Goal: Transaction & Acquisition: Purchase product/service

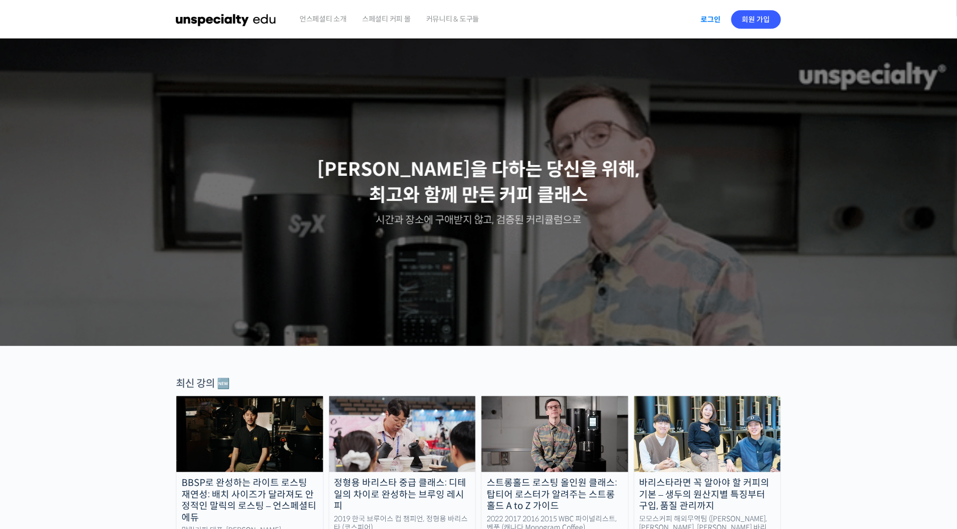
click at [697, 22] on link "로그인" at bounding box center [710, 20] width 32 height 24
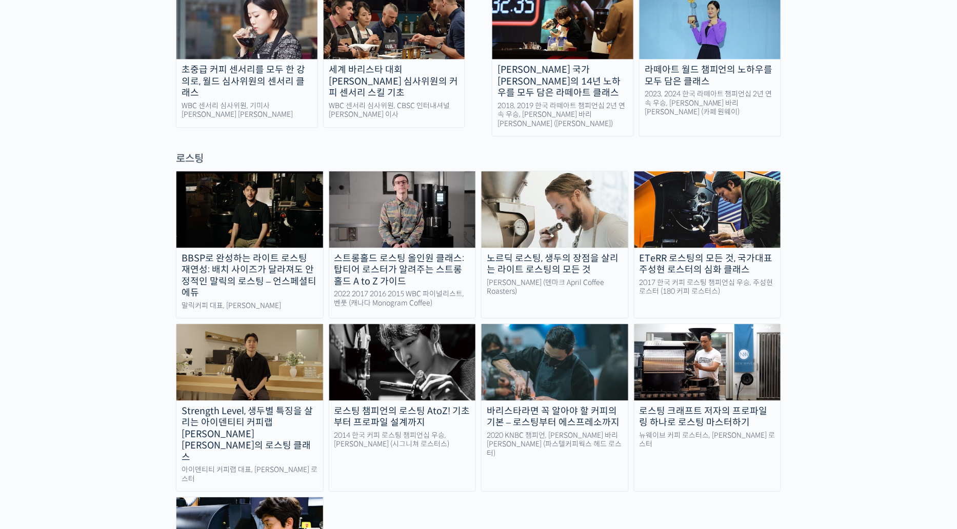
scroll to position [811, 0]
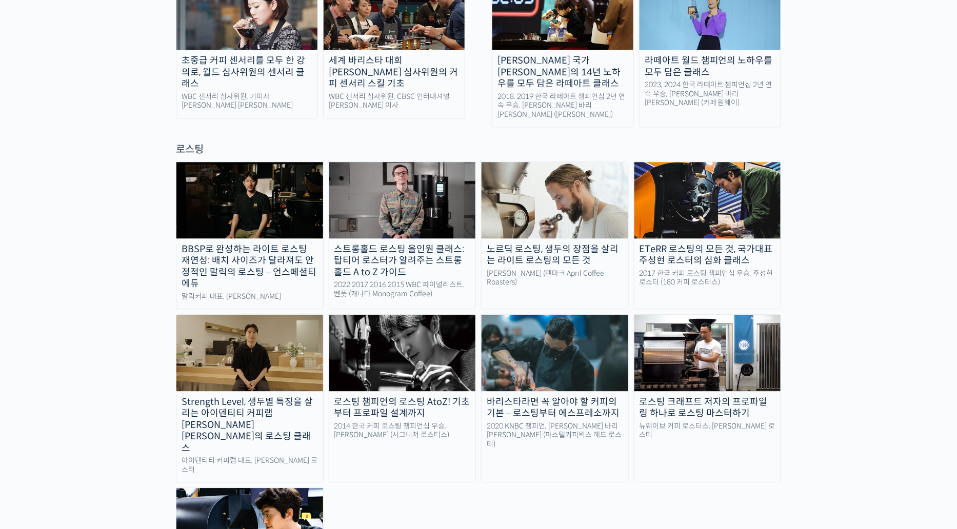
click at [396, 162] on img at bounding box center [402, 200] width 147 height 76
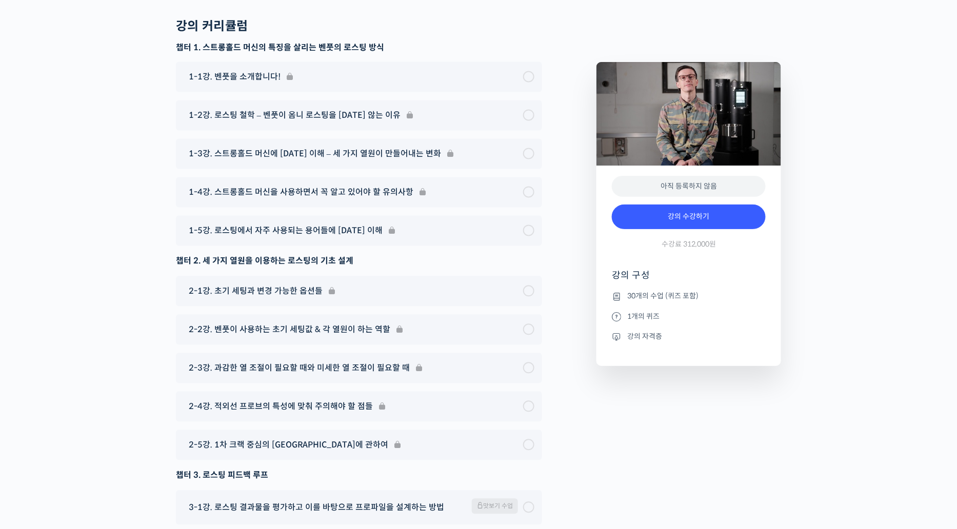
scroll to position [4988, 0]
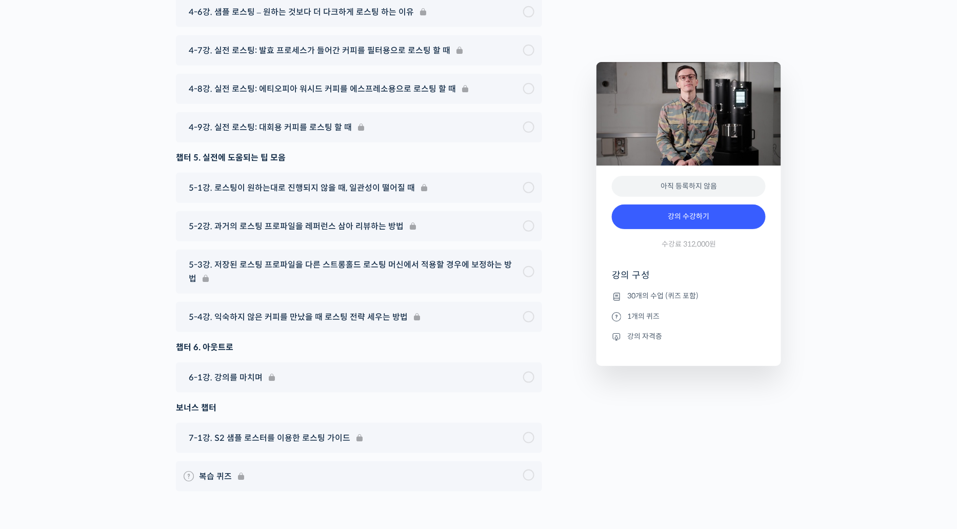
scroll to position [5919, 0]
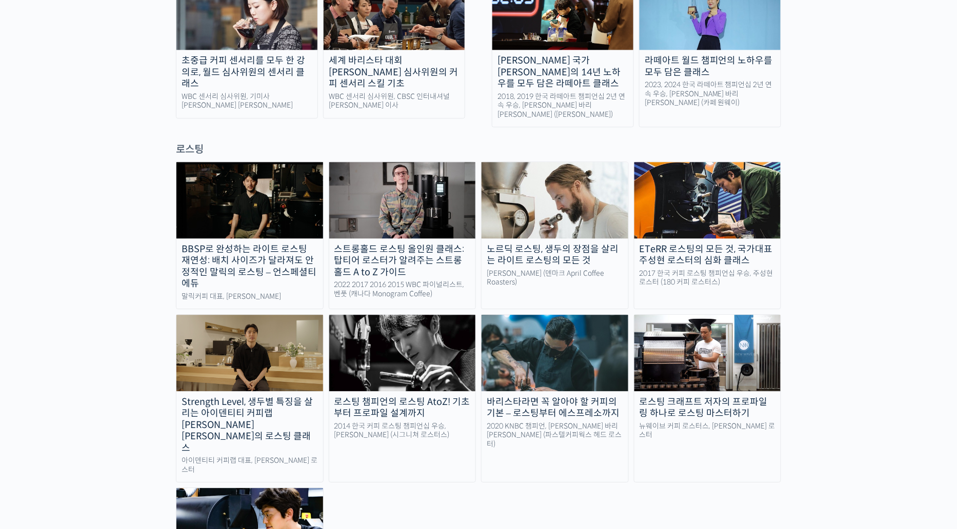
click at [548, 162] on img at bounding box center [554, 200] width 147 height 76
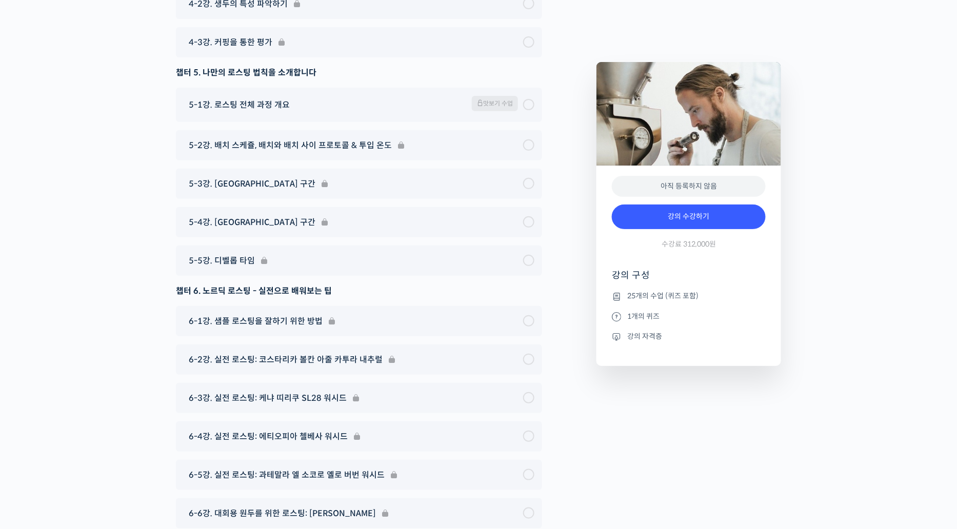
scroll to position [5812, 0]
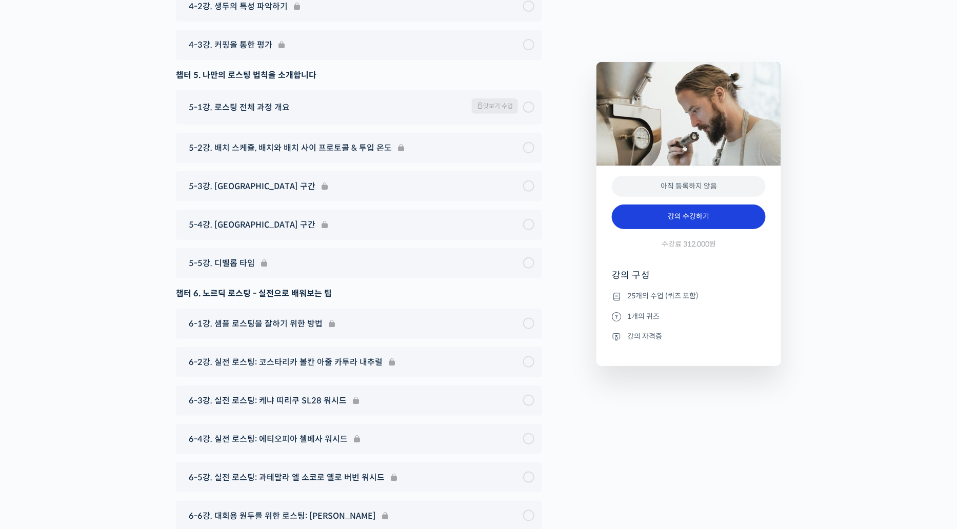
click at [704, 213] on link "강의 수강하기" at bounding box center [689, 217] width 154 height 25
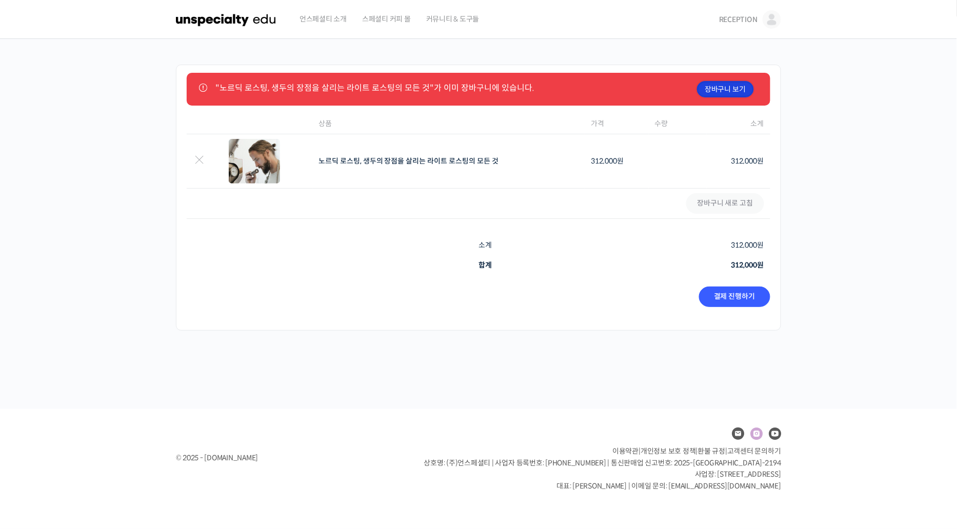
click at [734, 85] on link "장바구니 보기" at bounding box center [725, 89] width 57 height 16
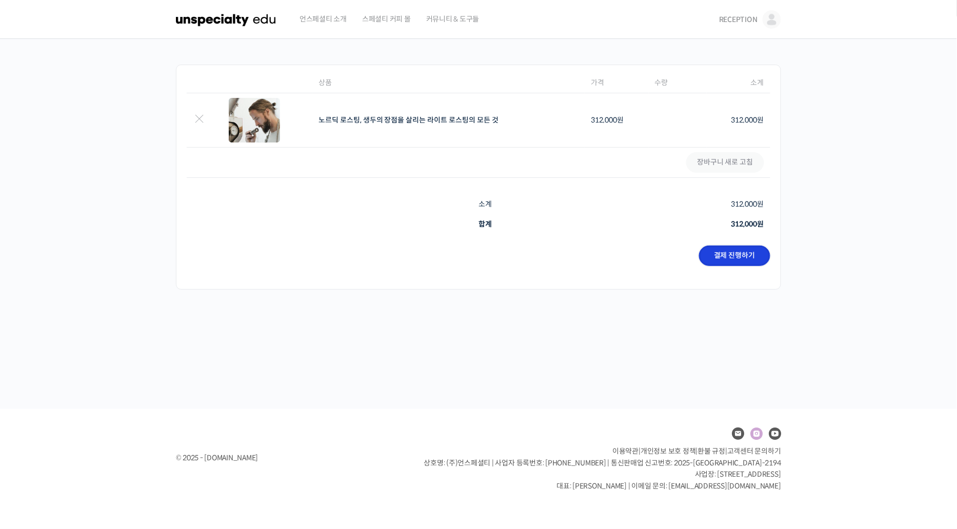
click at [749, 263] on link "결제 진행하기" at bounding box center [734, 256] width 71 height 21
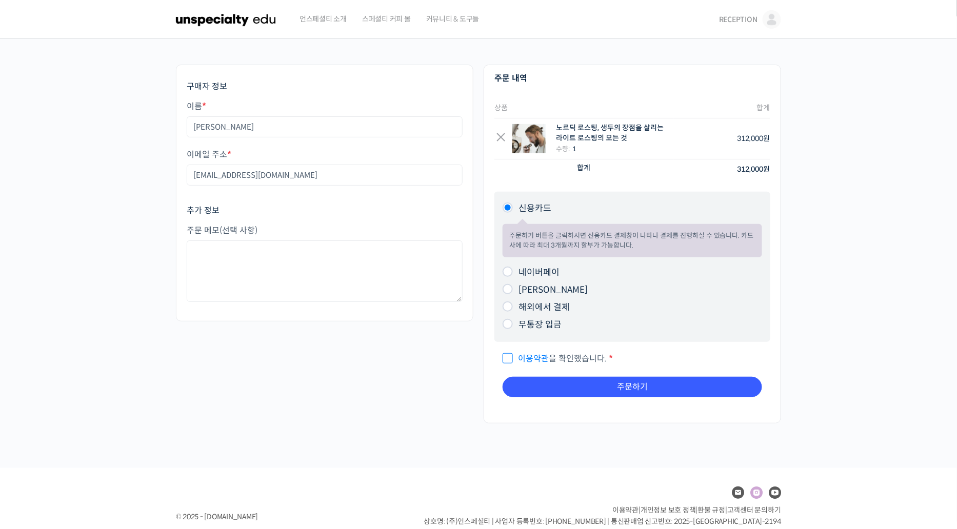
click at [503, 358] on span "이용약관 을 확인했습니다." at bounding box center [554, 358] width 104 height 11
click at [503, 357] on input "이용약관 을 확인했습니다. *" at bounding box center [505, 354] width 7 height 7
checkbox input "true"
click at [507, 335] on ul "신용카드 주문하기 버튼을 클릭하시면 신용카드 결제창이 나타나 결제를 진행하실 수 있습니다. 카드사에 따라 최대 3개월까지 할부가 가능합니다. …" at bounding box center [632, 267] width 276 height 150
click at [511, 329] on li "무통장 입금 주문하기 버튼을 클릭하시면 입금 계좌 정보를 알려드리겠습니다. ※ 언스페셜티 에듀는 원격교육학원으로 인정받아 부가세 면세 대상입니…" at bounding box center [631, 324] width 259 height 17
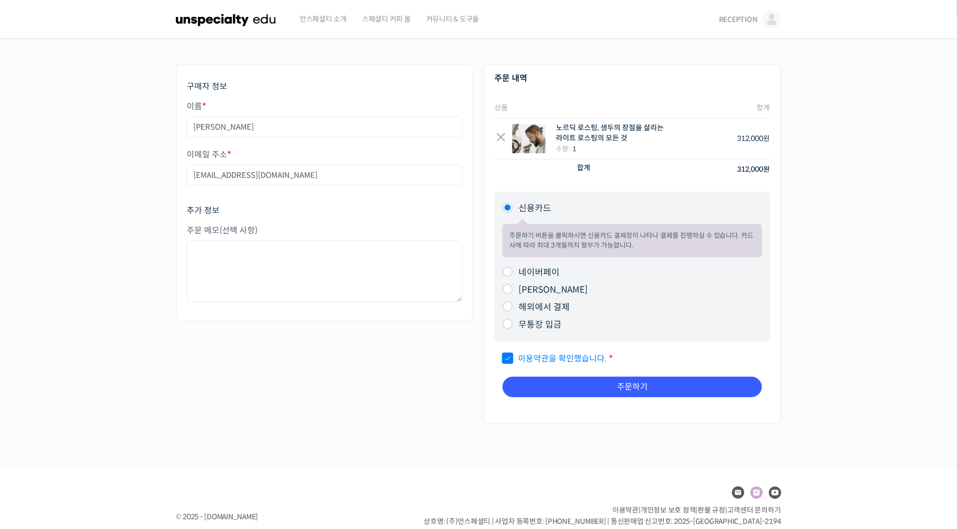
click at [508, 323] on input "무통장 입금" at bounding box center [507, 324] width 10 height 10
radio input "true"
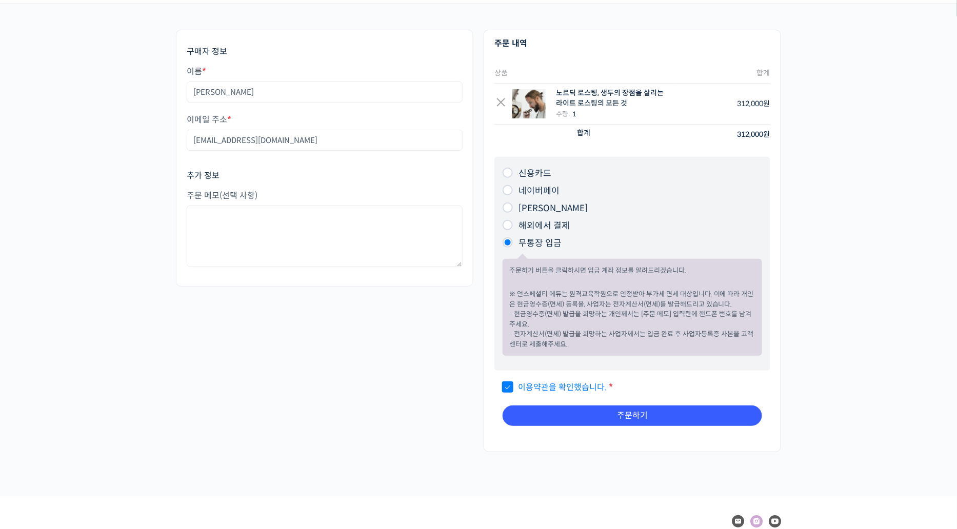
scroll to position [57, 0]
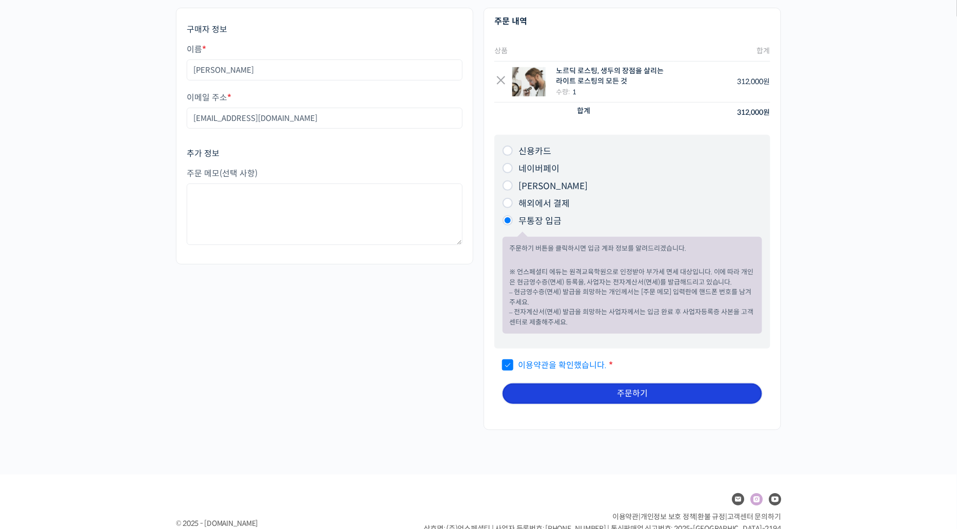
click at [570, 395] on button "주문하기" at bounding box center [631, 394] width 259 height 21
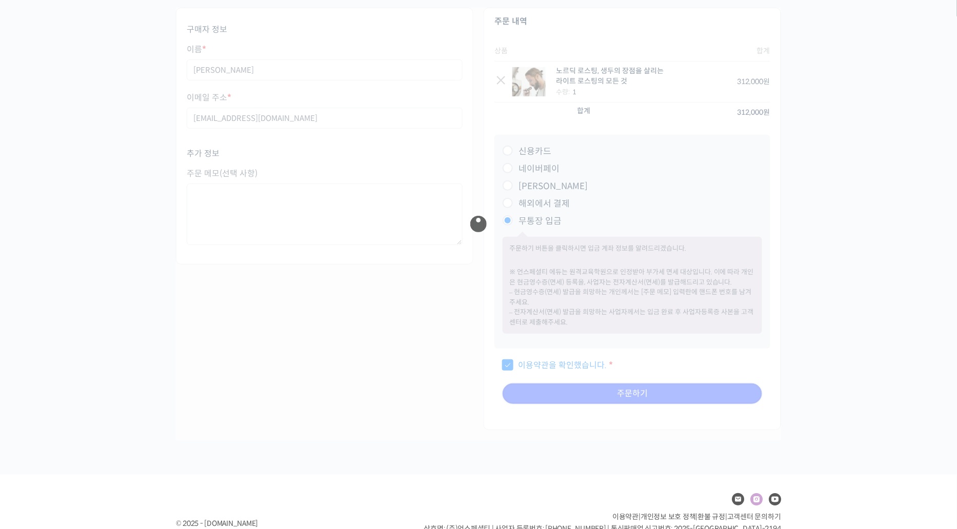
scroll to position [99, 0]
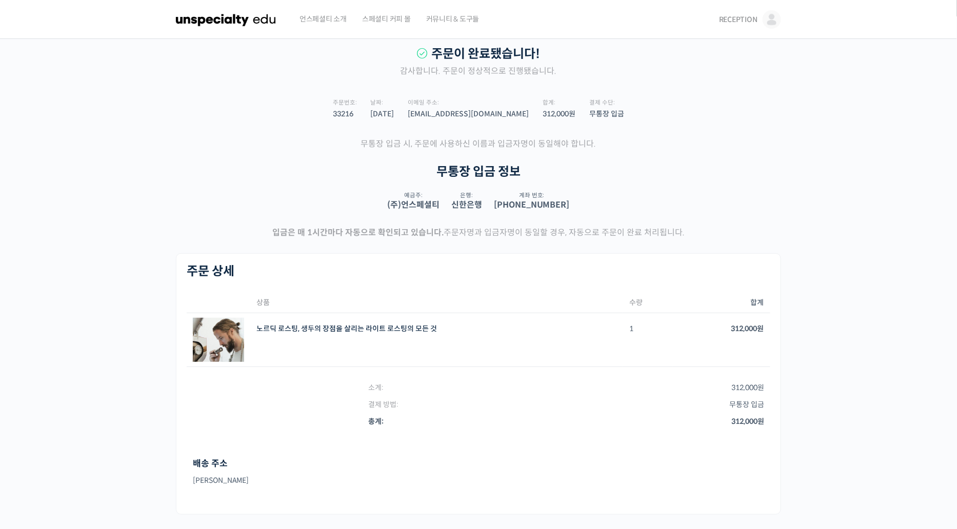
scroll to position [7, 0]
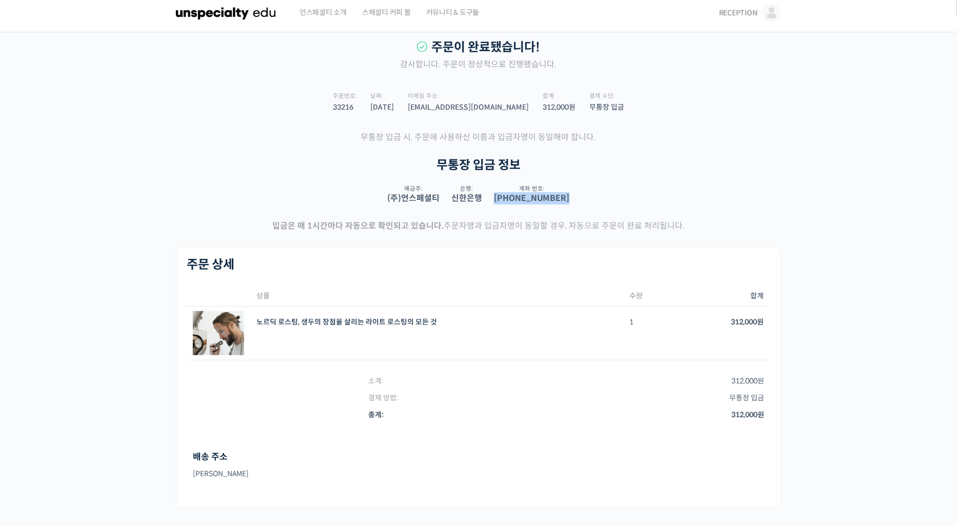
drag, startPoint x: 499, startPoint y: 200, endPoint x: 603, endPoint y: 201, distance: 104.6
click at [603, 201] on section "무통장 입금 정보 (주)언스페셜티: 예금주: (주)언스페셜티 은행: 신한은행 계좌 번호: [FINANCIAL_ID]" at bounding box center [478, 188] width 605 height 61
click at [535, 200] on strong "140-013-851514" at bounding box center [532, 198] width 76 height 12
drag, startPoint x: 494, startPoint y: 199, endPoint x: 616, endPoint y: 205, distance: 121.6
click at [616, 205] on section "무통장 입금 정보 (주)언스페셜티: 예금주: (주)언스페셜티 은행: 신한은행 계좌 번호: 140-013-851514" at bounding box center [478, 188] width 605 height 61
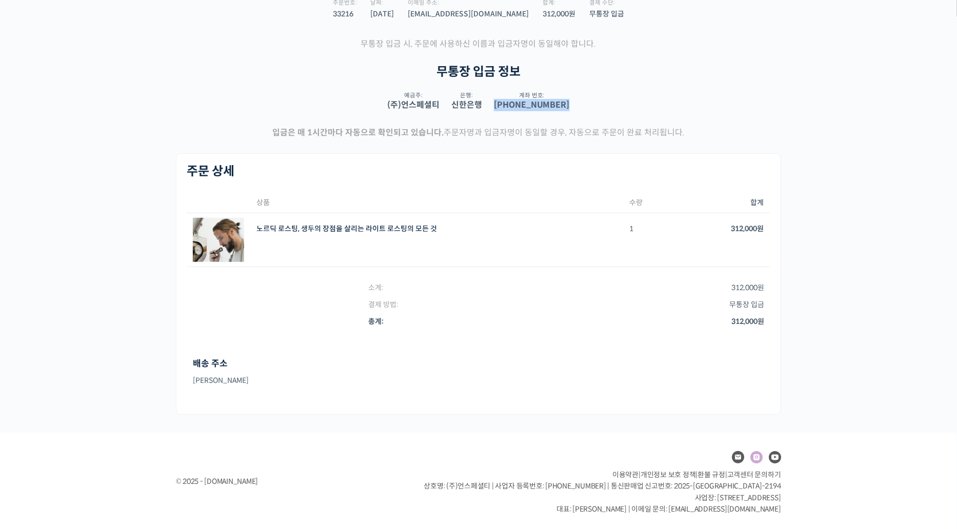
scroll to position [0, 0]
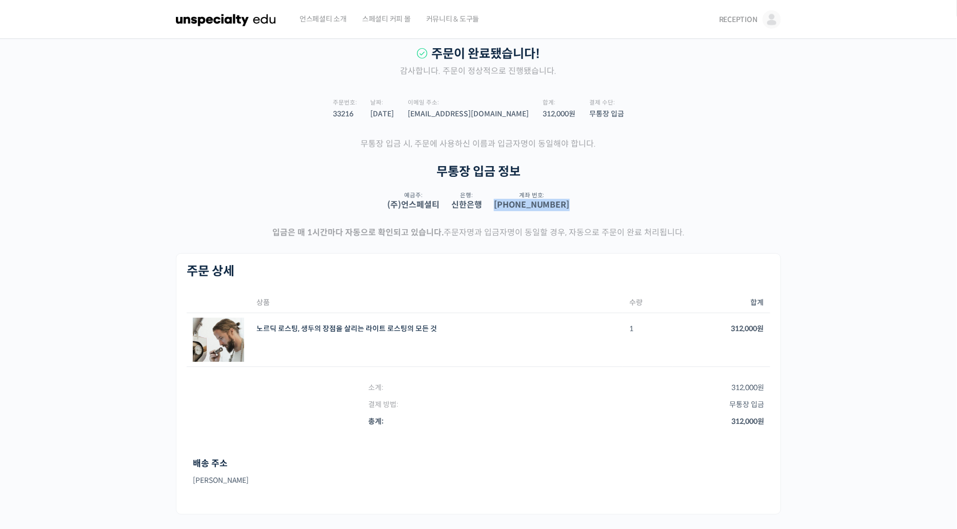
click at [735, 14] on link "RECEPTION" at bounding box center [750, 19] width 62 height 39
click at [717, 82] on span "내가 등록한 강의" at bounding box center [711, 81] width 45 height 9
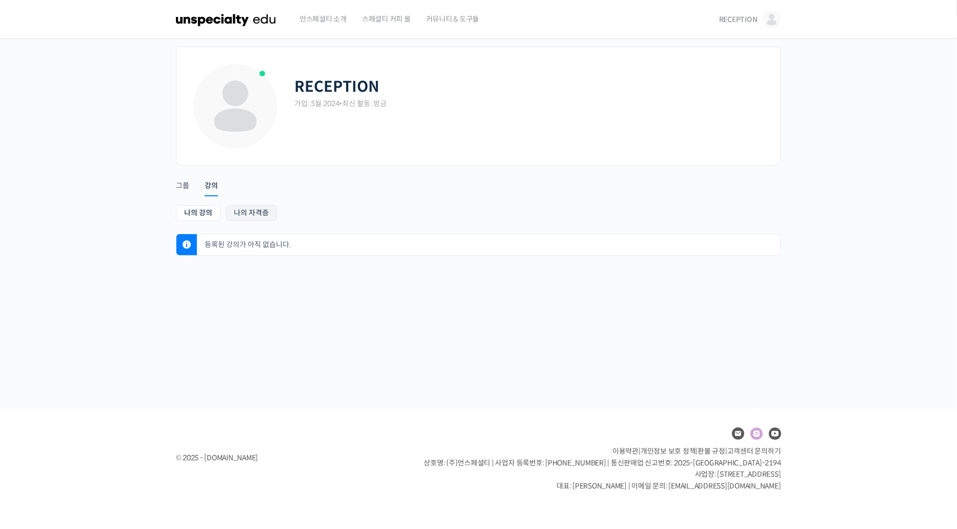
click at [264, 208] on link "나의 자격증" at bounding box center [251, 213] width 51 height 16
click at [187, 184] on div "그룹" at bounding box center [182, 188] width 13 height 15
click at [745, 23] on span "RECEPTION" at bounding box center [738, 19] width 38 height 9
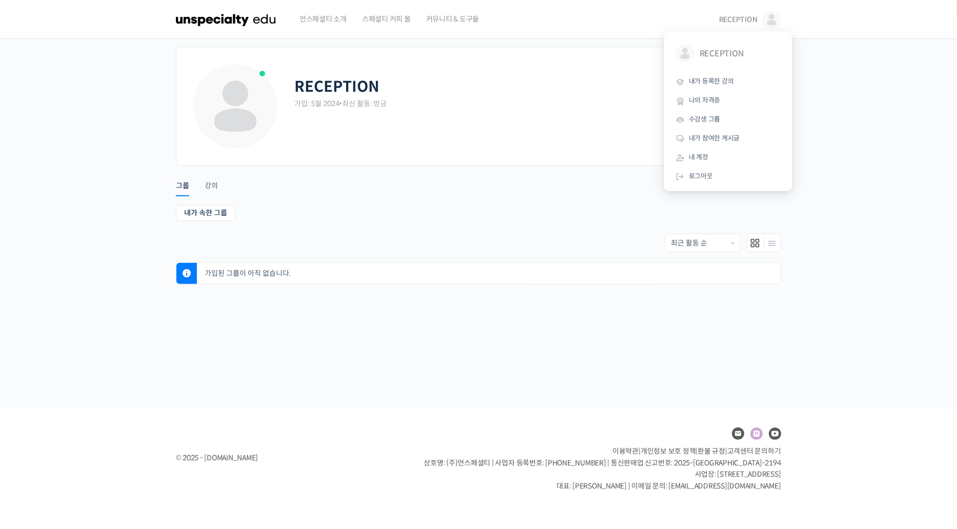
click at [264, 21] on img at bounding box center [226, 19] width 100 height 31
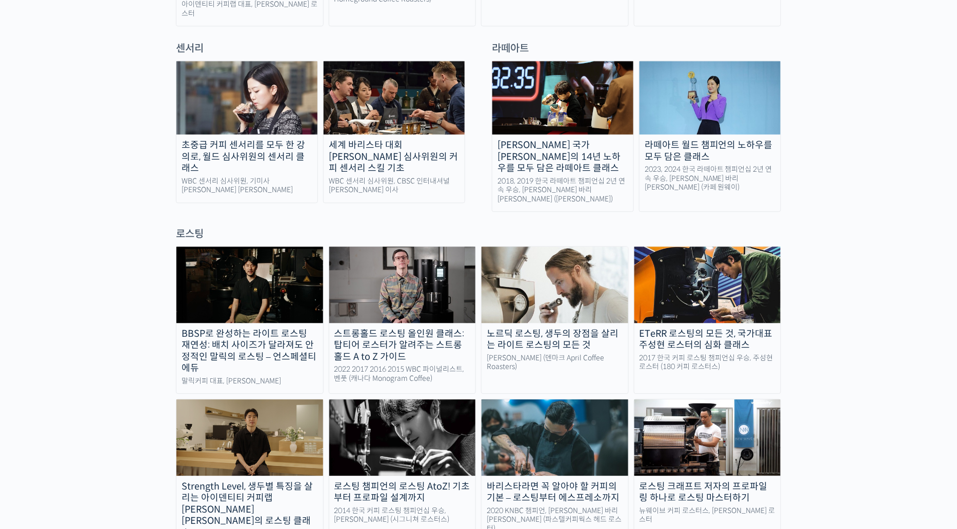
scroll to position [741, 0]
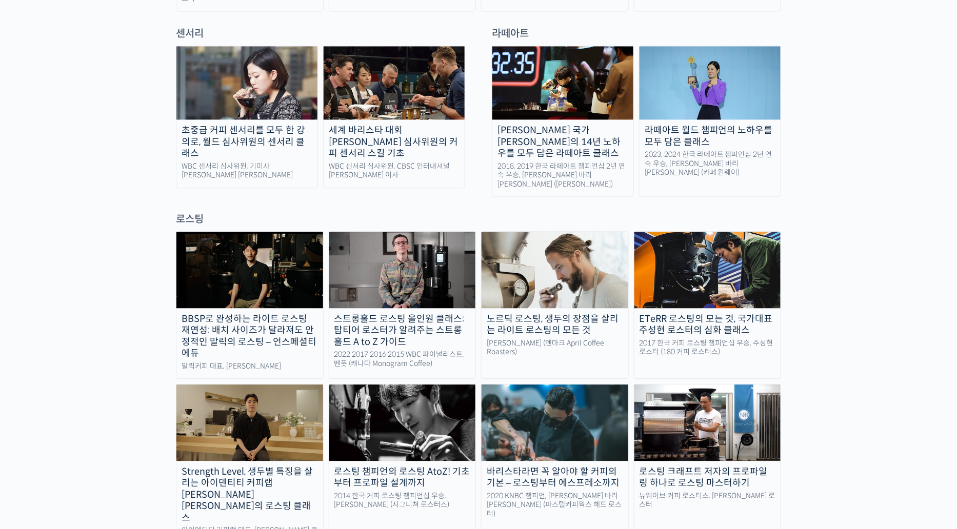
click at [544, 232] on img at bounding box center [554, 270] width 147 height 76
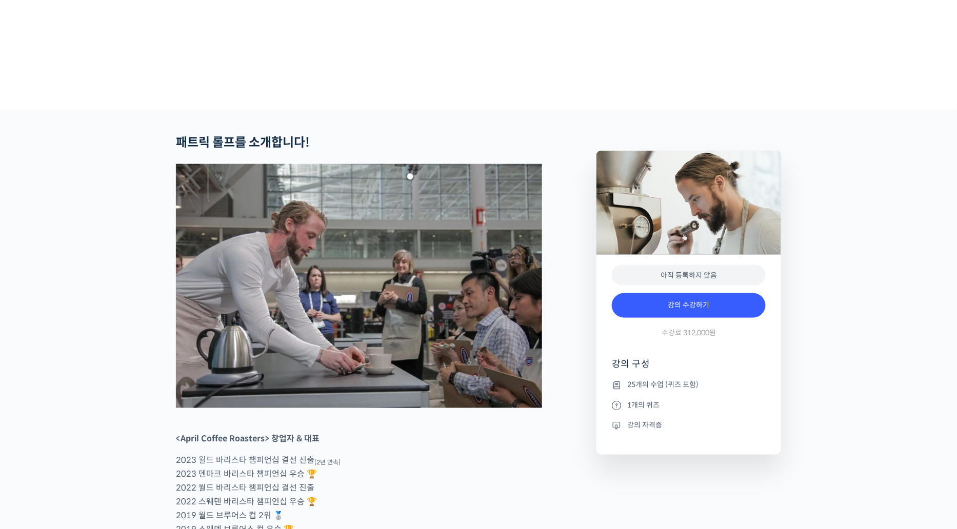
scroll to position [556, 0]
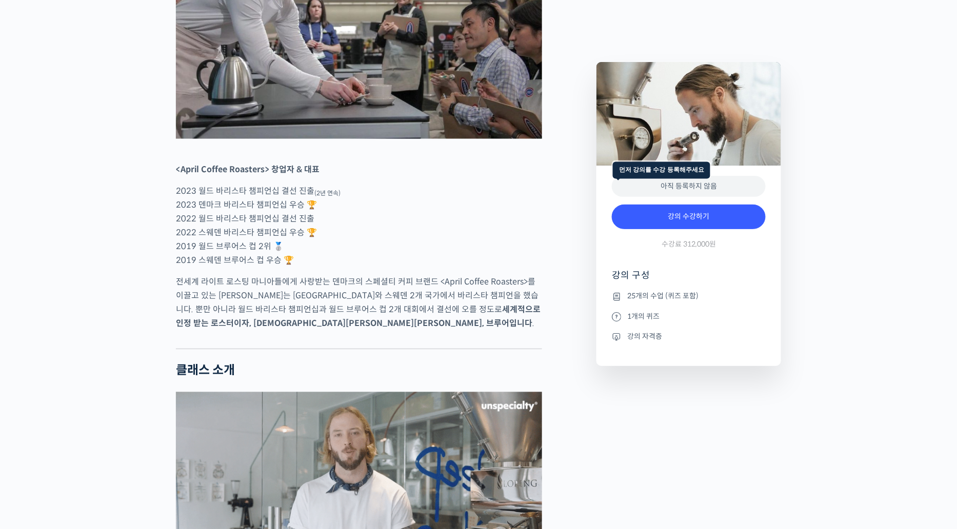
click at [693, 184] on div "아직 등록하지 않음" at bounding box center [689, 186] width 154 height 21
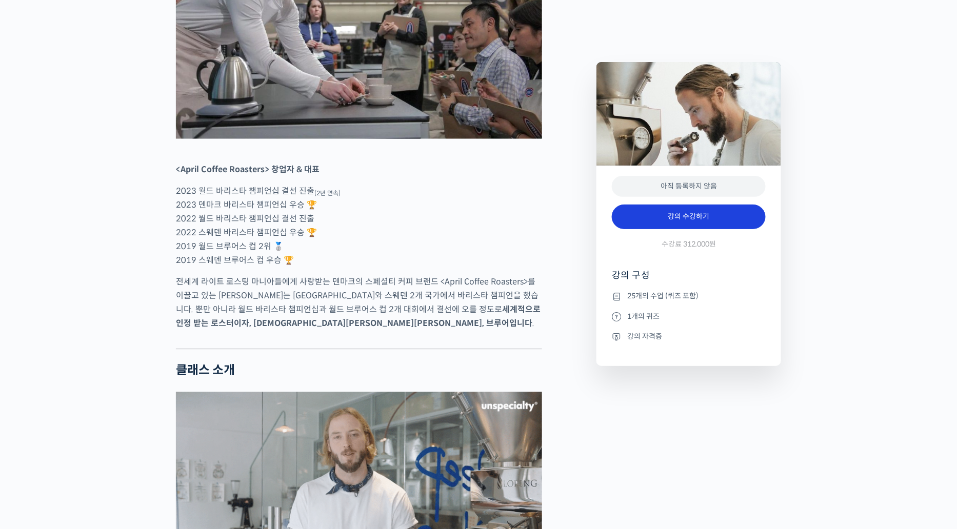
click at [680, 225] on link "강의 수강하기" at bounding box center [689, 217] width 154 height 25
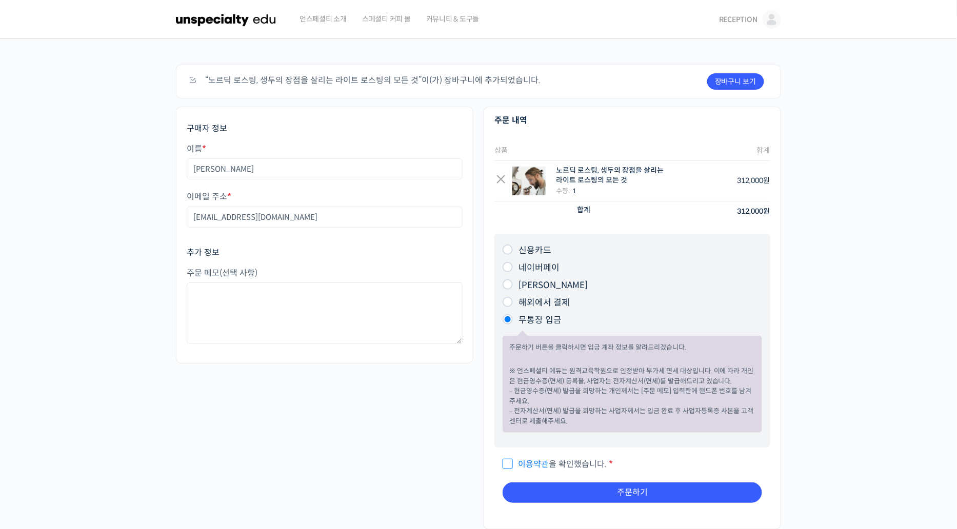
click at [748, 19] on span "RECEPTION" at bounding box center [738, 19] width 38 height 9
click at [721, 84] on span "내가 등록한 강의" at bounding box center [711, 81] width 45 height 9
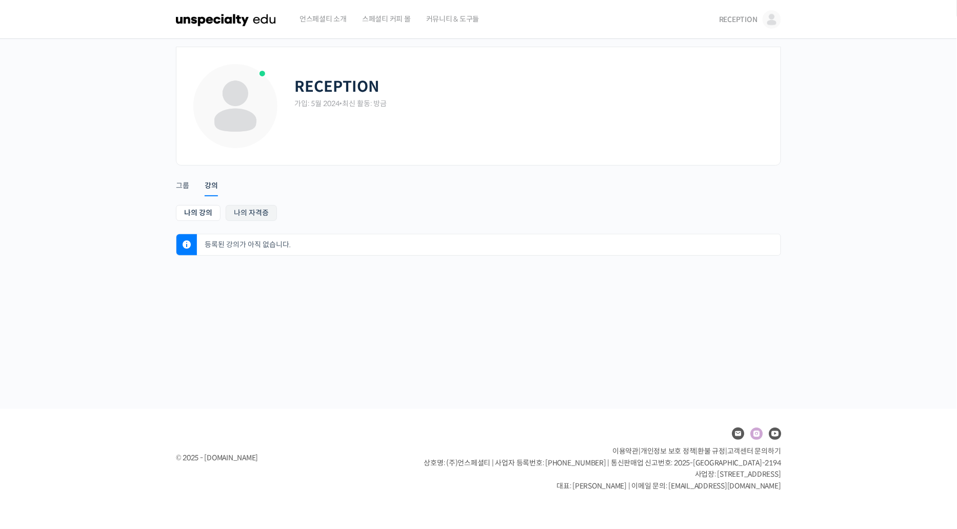
click at [254, 218] on link "나의 자격증" at bounding box center [251, 213] width 51 height 16
click at [194, 214] on link "나의 강의" at bounding box center [198, 213] width 45 height 16
click at [730, 16] on span "RECEPTION" at bounding box center [738, 19] width 38 height 9
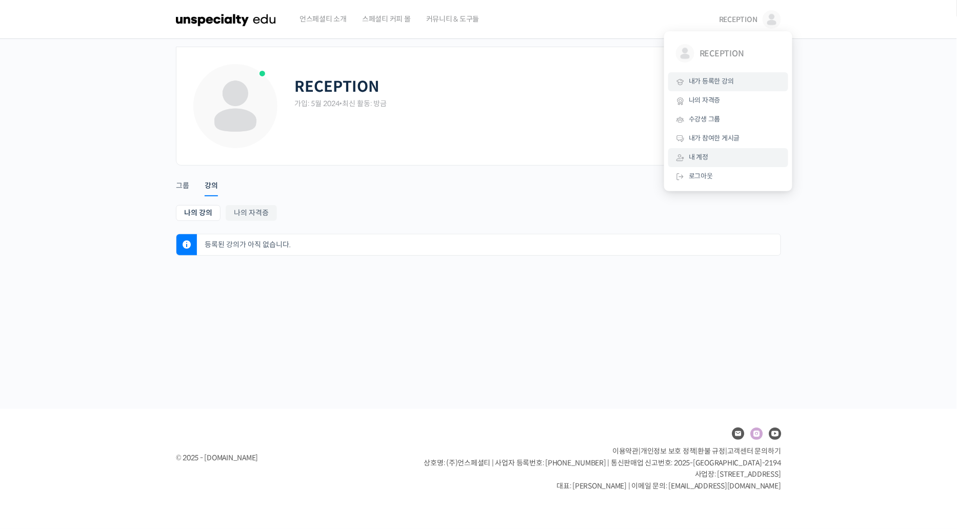
click at [715, 161] on link "내 계정" at bounding box center [728, 157] width 120 height 19
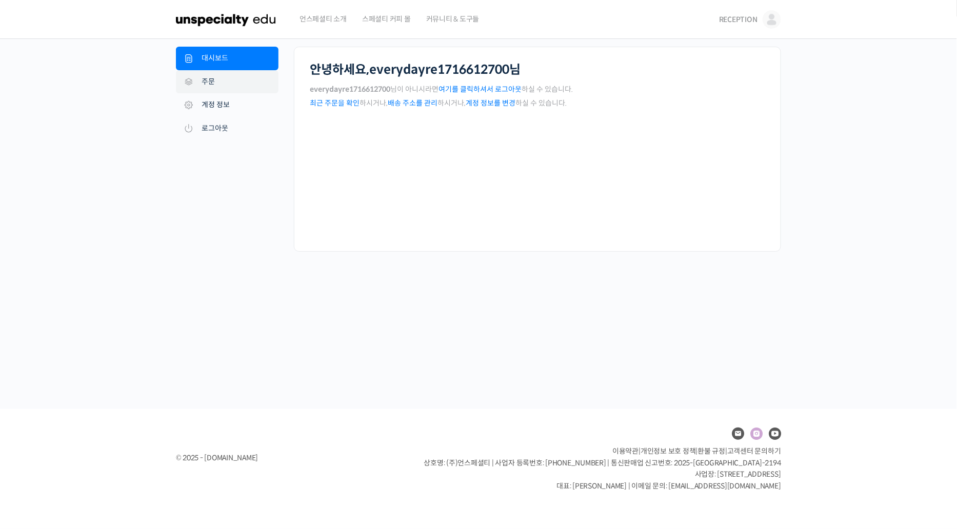
click at [249, 88] on link "주문" at bounding box center [227, 82] width 103 height 24
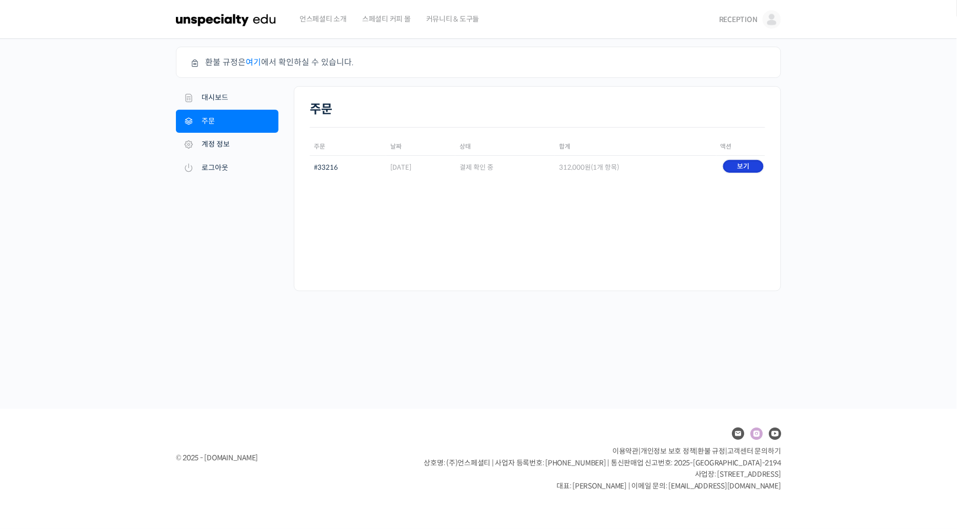
click at [739, 163] on link "보기" at bounding box center [743, 166] width 41 height 13
click at [228, 170] on link "로그아웃" at bounding box center [227, 168] width 103 height 24
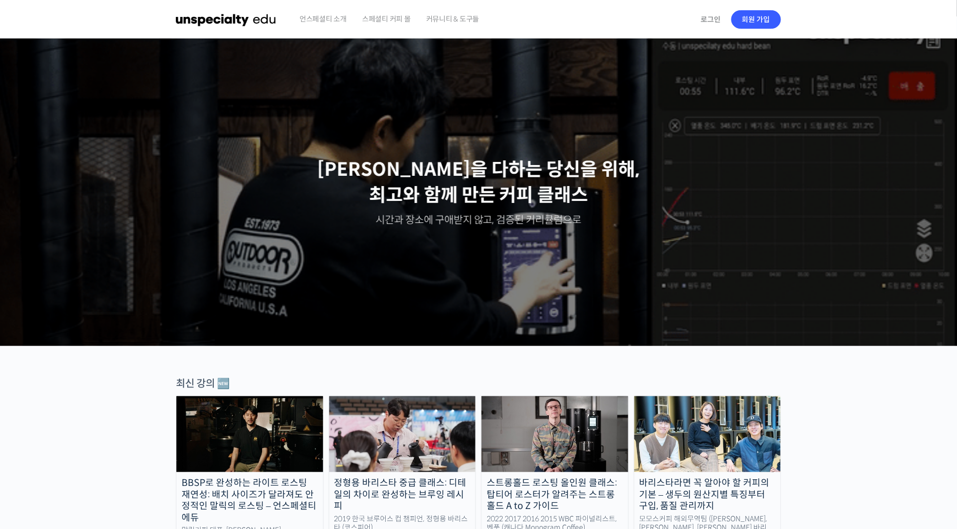
click at [702, 30] on div "로그인 회원 가입" at bounding box center [737, 20] width 87 height 24
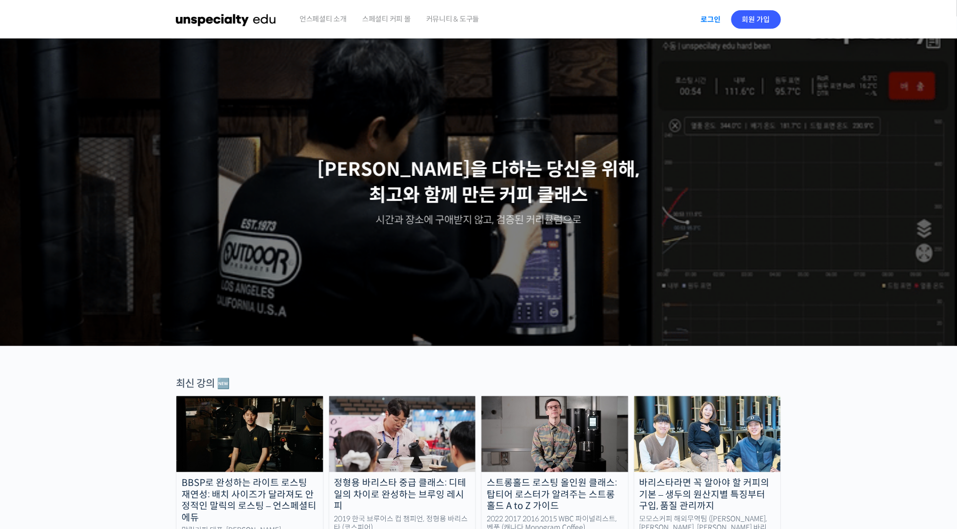
click at [711, 17] on link "로그인" at bounding box center [710, 20] width 32 height 24
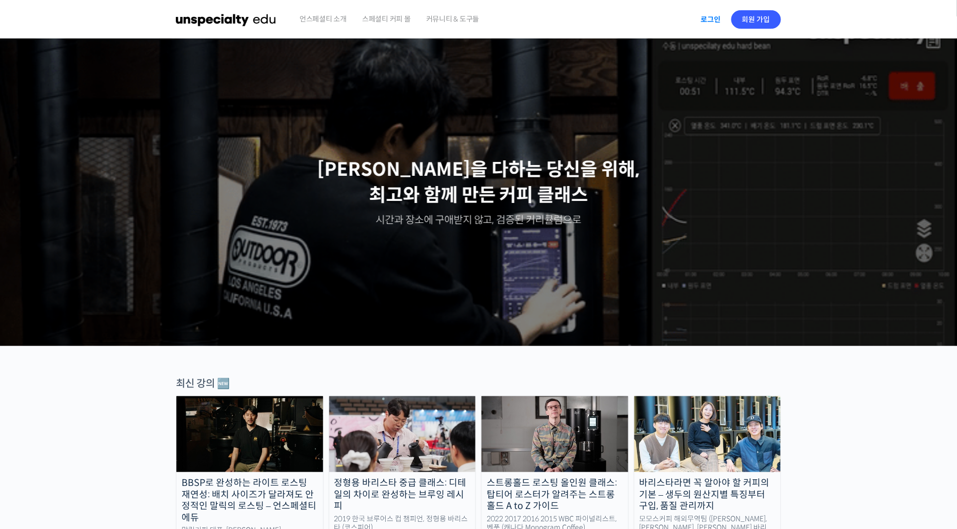
click at [710, 15] on link "로그인" at bounding box center [710, 20] width 32 height 24
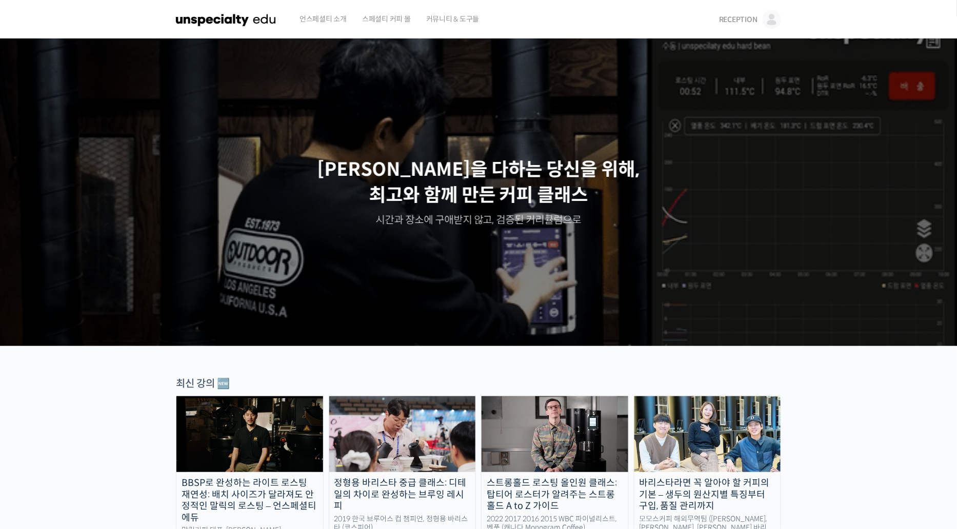
click at [744, 23] on span "RECEPTION" at bounding box center [738, 19] width 38 height 9
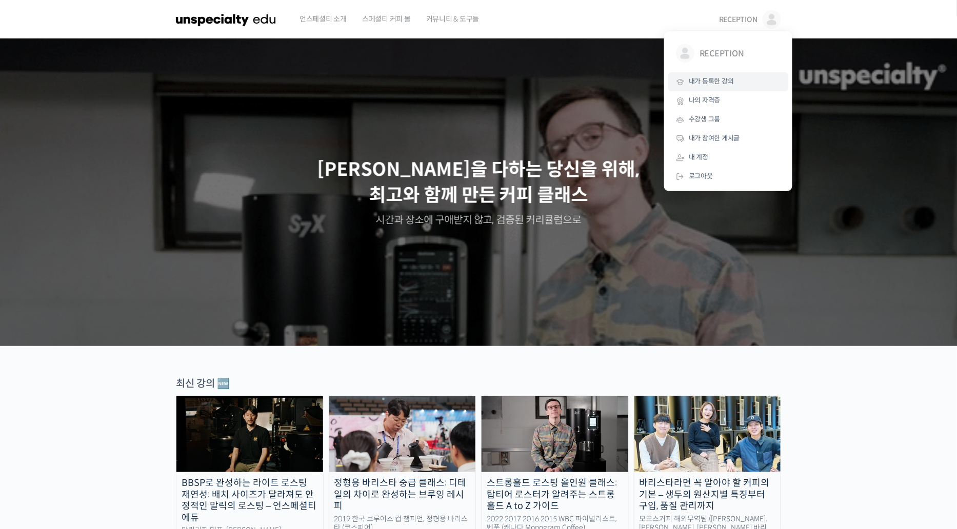
click at [718, 79] on span "내가 등록한 강의" at bounding box center [711, 81] width 45 height 9
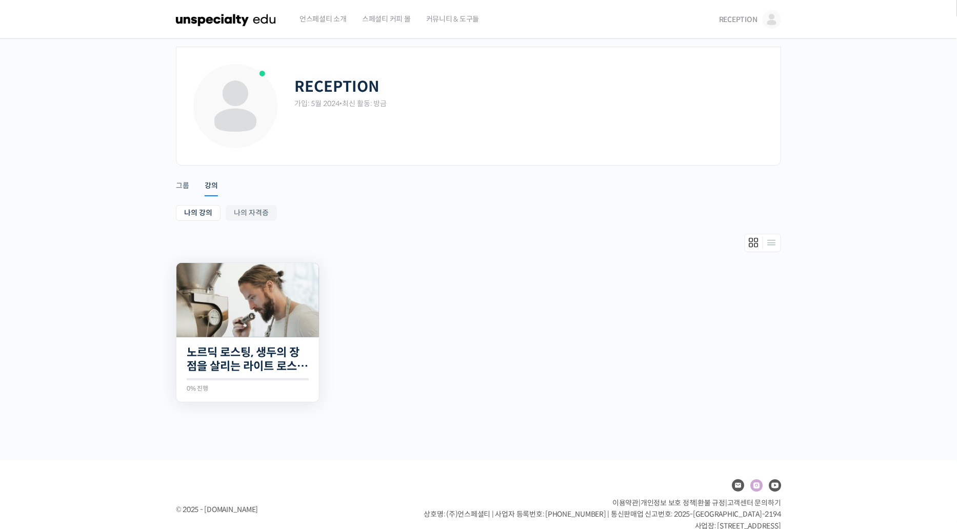
click at [243, 276] on img at bounding box center [247, 300] width 143 height 74
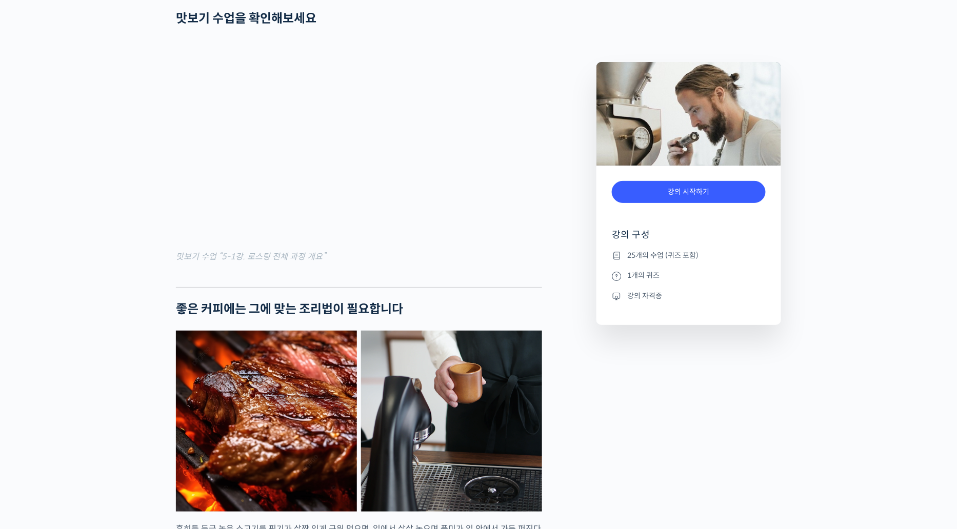
scroll to position [1701, 0]
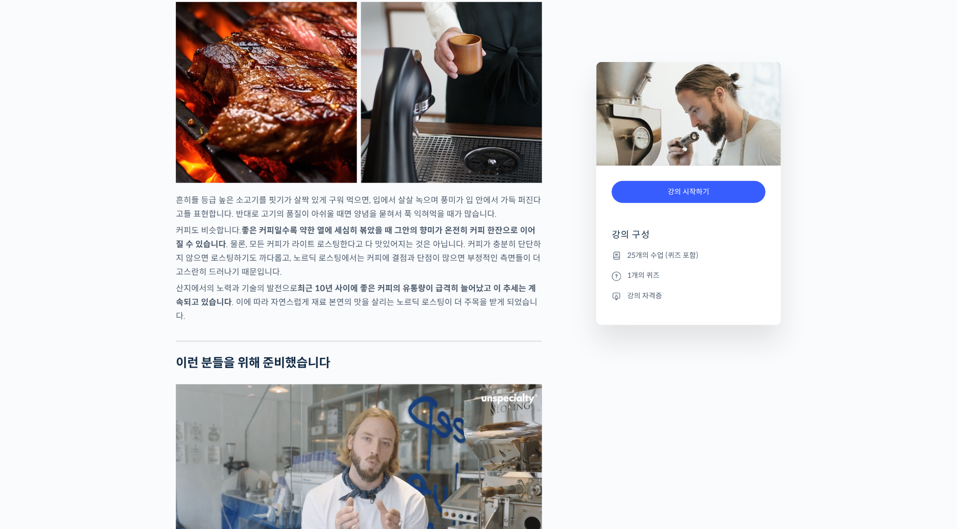
click at [628, 204] on div "강의 시작하기" at bounding box center [689, 197] width 154 height 43
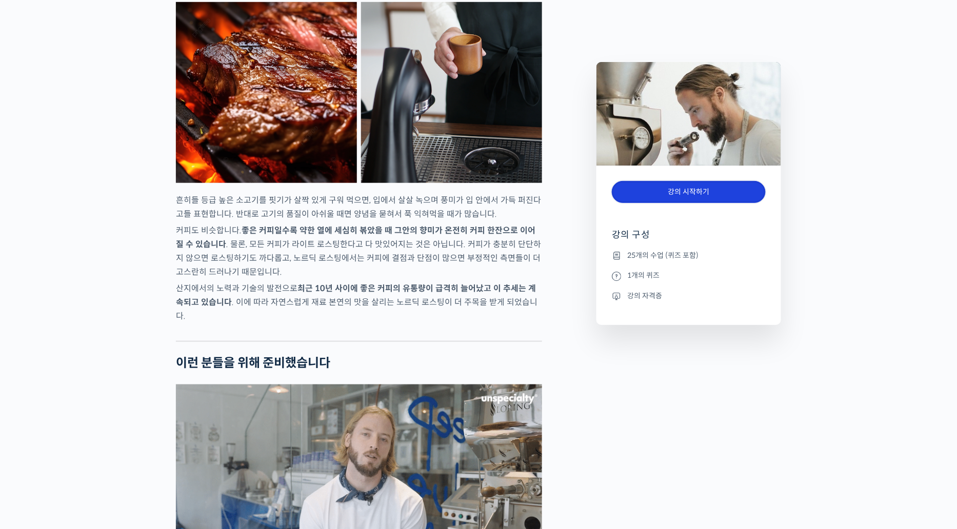
click at [634, 193] on link "강의 시작하기" at bounding box center [689, 192] width 154 height 22
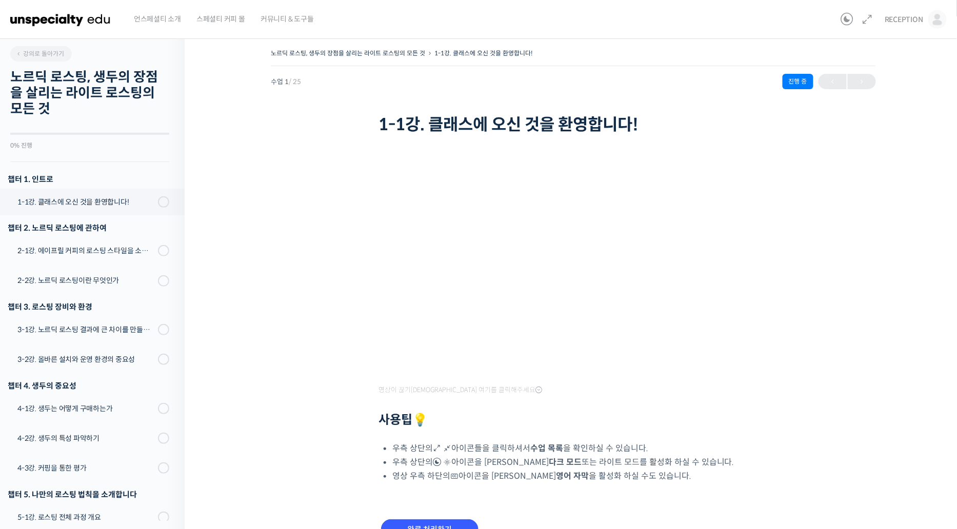
scroll to position [572, 0]
